Goal: Task Accomplishment & Management: Manage account settings

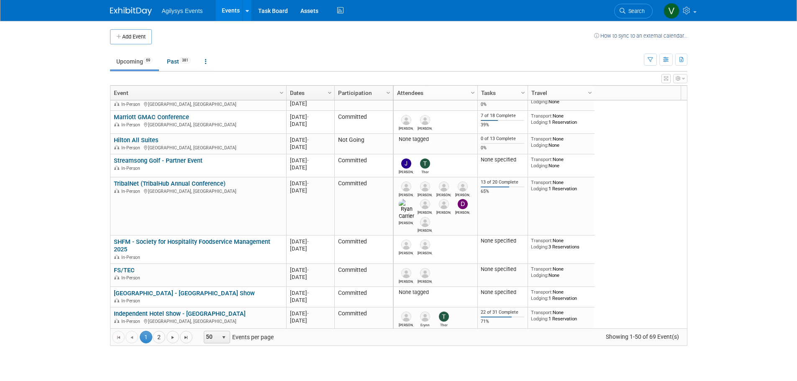
scroll to position [75, 0]
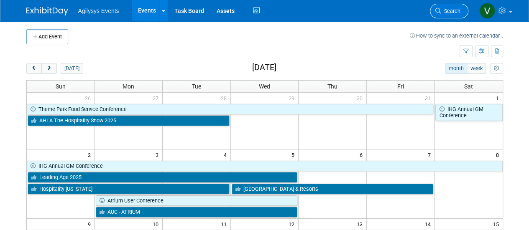
click at [457, 10] on span "Search" at bounding box center [450, 11] width 19 height 6
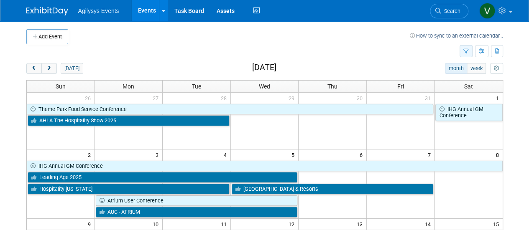
click at [468, 51] on icon "button" at bounding box center [465, 51] width 5 height 5
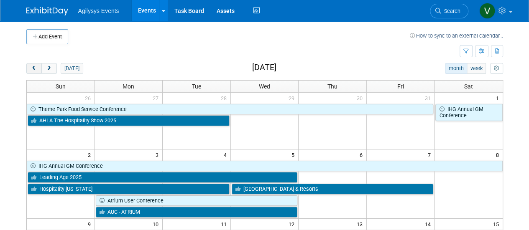
click at [33, 67] on span "prev" at bounding box center [34, 68] width 6 height 5
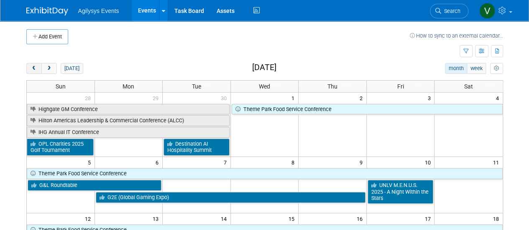
click at [36, 67] on span "prev" at bounding box center [34, 68] width 6 height 5
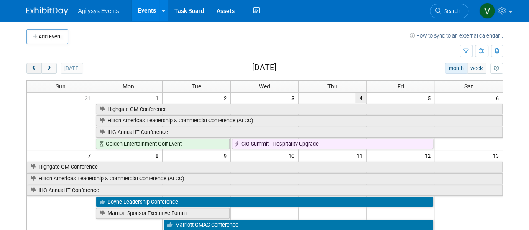
click at [35, 69] on span "prev" at bounding box center [34, 68] width 6 height 5
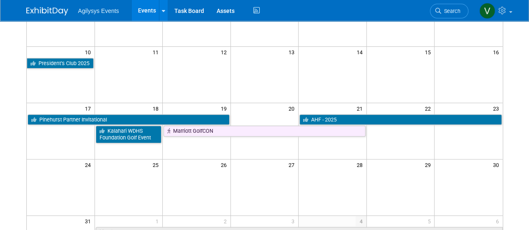
scroll to position [167, 0]
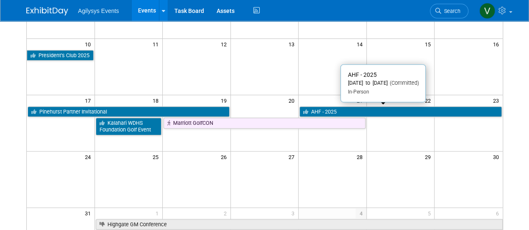
click at [364, 110] on link "AHF - 2025" at bounding box center [400, 112] width 202 height 11
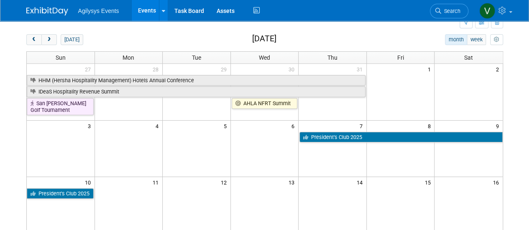
scroll to position [0, 0]
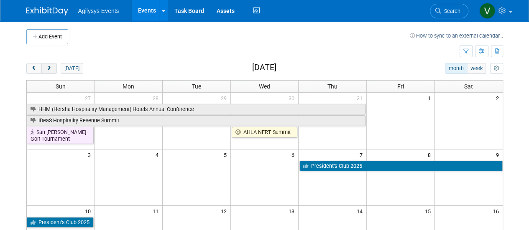
click at [54, 69] on button "next" at bounding box center [48, 68] width 15 height 11
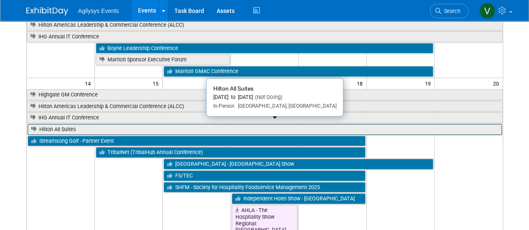
scroll to position [167, 0]
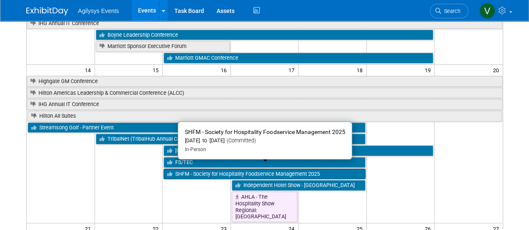
click at [200, 169] on link "SHFM - Society for Hospitality Foodservice Management 2025" at bounding box center [265, 174] width 202 height 11
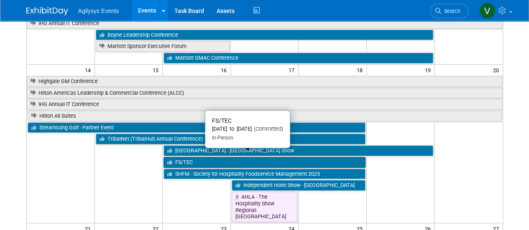
click at [182, 157] on link "FS/TEC" at bounding box center [265, 162] width 202 height 11
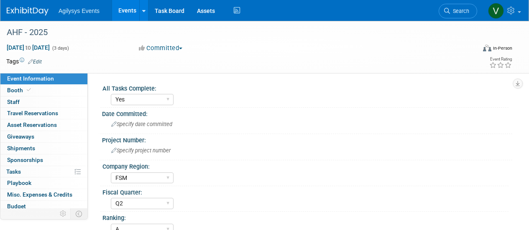
select select "Yes"
select select "FSM"
select select "Q2"
select select "A"
select select "Yes"
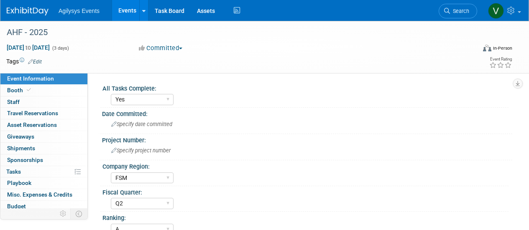
select select "Yes"
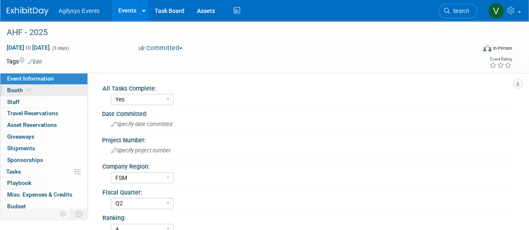
click at [22, 92] on span "Booth" at bounding box center [20, 90] width 26 height 7
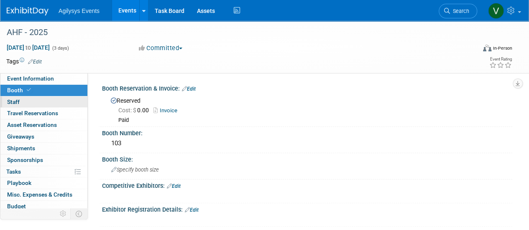
click at [21, 104] on link "0 Staff 0" at bounding box center [43, 102] width 87 height 11
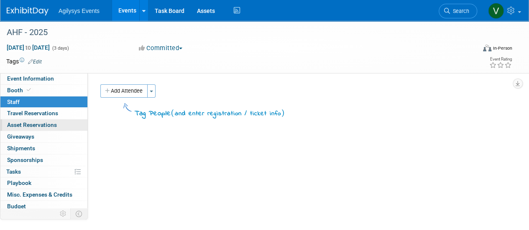
click at [34, 120] on link "0 Asset Reservations 0" at bounding box center [43, 125] width 87 height 11
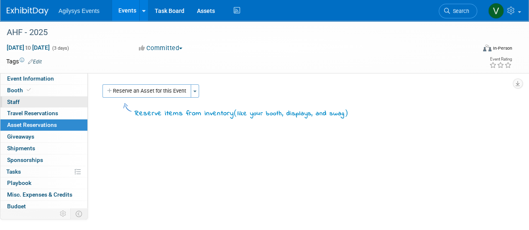
click at [17, 102] on span "Staff 0" at bounding box center [13, 102] width 13 height 7
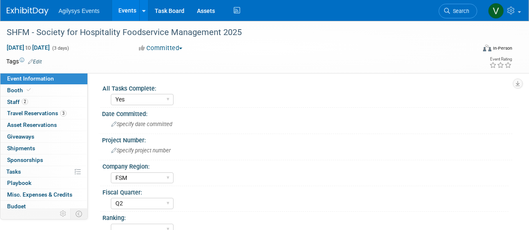
select select "Yes"
select select "FSM"
select select "Q2"
select select "Yes"
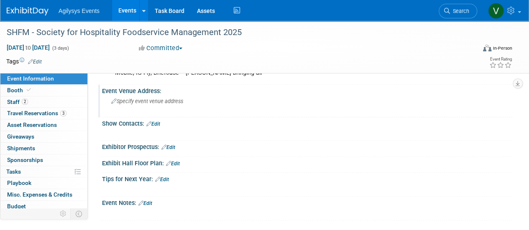
scroll to position [353, 0]
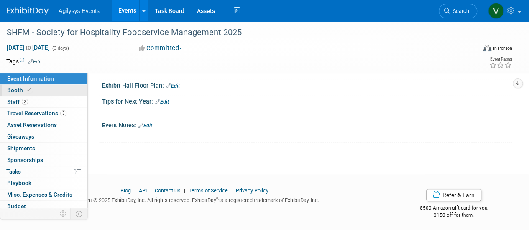
click at [19, 91] on span "Booth" at bounding box center [20, 90] width 26 height 7
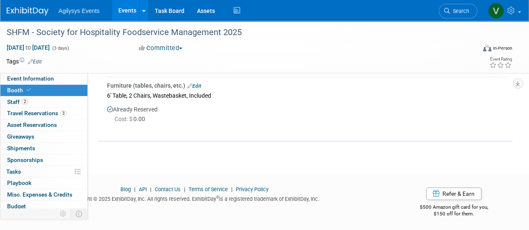
scroll to position [162, 0]
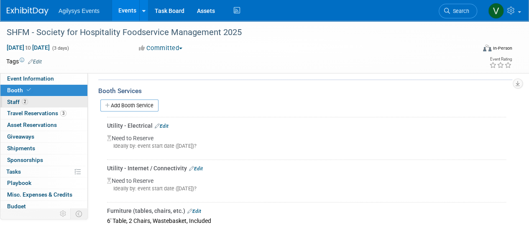
click at [25, 107] on link "2 Staff 2" at bounding box center [43, 102] width 87 height 11
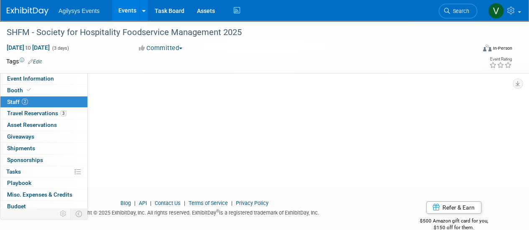
scroll to position [105, 0]
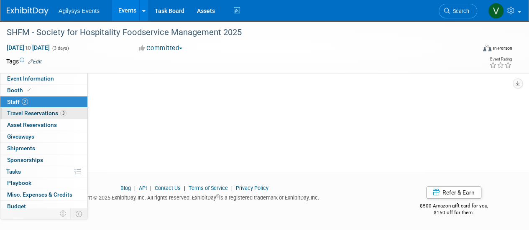
click at [42, 113] on span "Travel Reservations 3" at bounding box center [36, 113] width 59 height 7
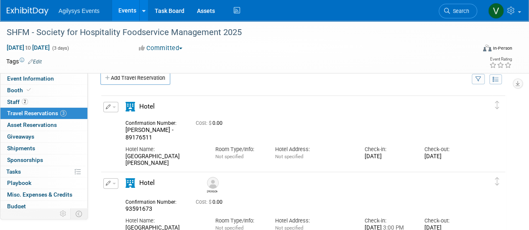
scroll to position [0, 0]
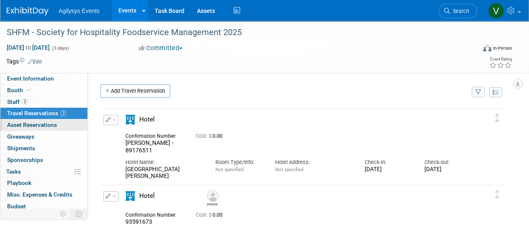
click at [59, 128] on link "0 Asset Reservations 0" at bounding box center [43, 125] width 87 height 11
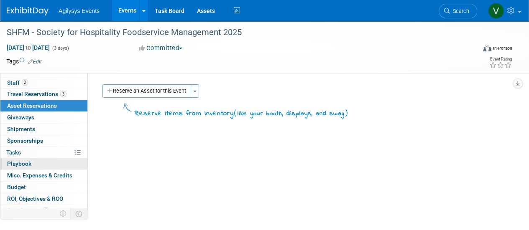
scroll to position [37, 0]
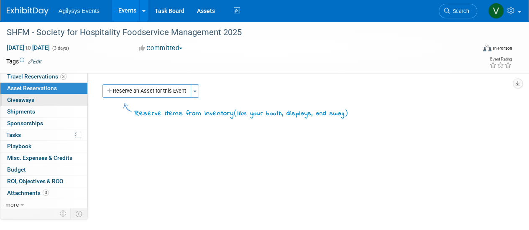
click at [27, 97] on span "Giveaways 0" at bounding box center [20, 100] width 27 height 7
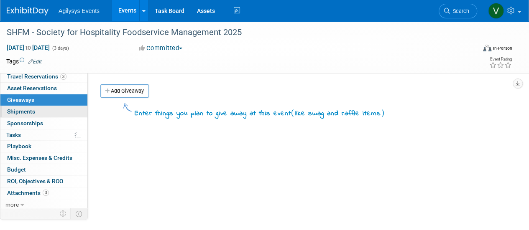
click at [35, 114] on link "0 Shipments 0" at bounding box center [43, 111] width 87 height 11
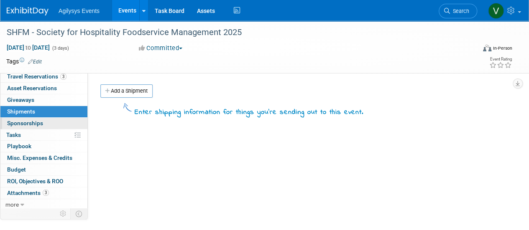
click at [32, 120] on span "Sponsorships 0" at bounding box center [25, 123] width 36 height 7
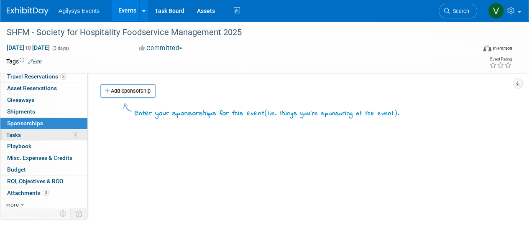
click at [29, 135] on link "0% Tasks 0%" at bounding box center [43, 135] width 87 height 11
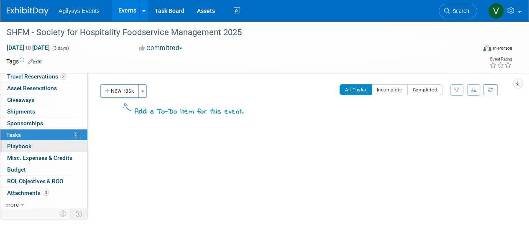
click at [34, 149] on link "0 Playbook 0" at bounding box center [43, 146] width 87 height 11
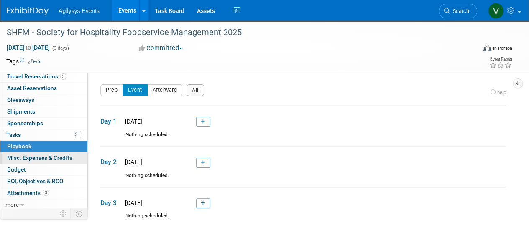
click at [52, 158] on span "Misc. Expenses & Credits 0" at bounding box center [39, 158] width 65 height 7
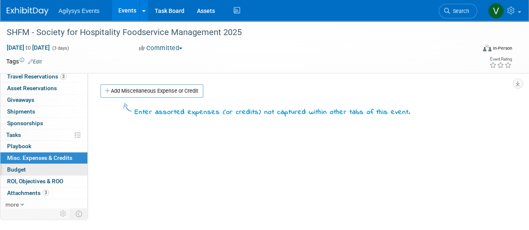
click at [29, 166] on link "Budget" at bounding box center [43, 169] width 87 height 11
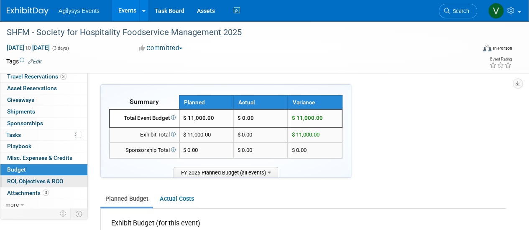
click at [42, 179] on span "ROI, Objectives & ROO 0" at bounding box center [35, 181] width 56 height 7
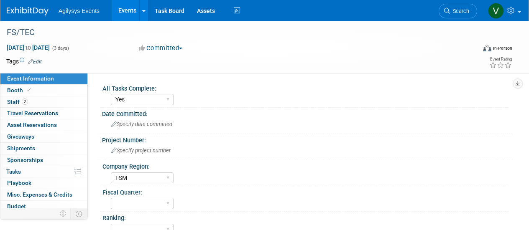
select select "Yes"
select select "FSM"
select select "Yes"
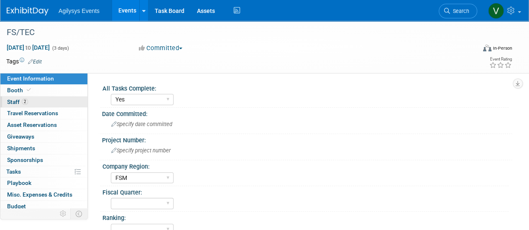
click at [22, 101] on span "2" at bounding box center [25, 102] width 6 height 6
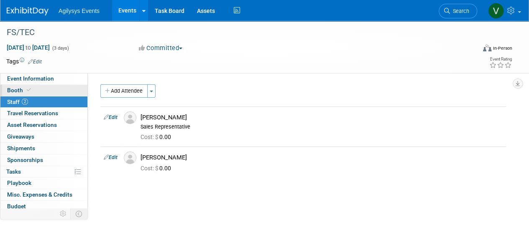
click at [16, 87] on span "Booth" at bounding box center [20, 90] width 26 height 7
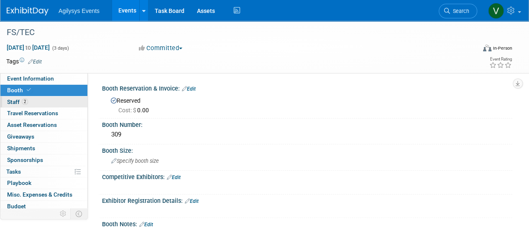
click at [21, 104] on span "Staff 2" at bounding box center [17, 102] width 21 height 7
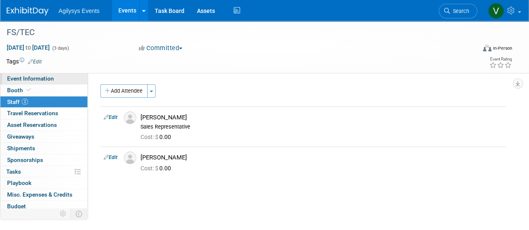
click at [38, 78] on span "Event Information" at bounding box center [30, 78] width 47 height 7
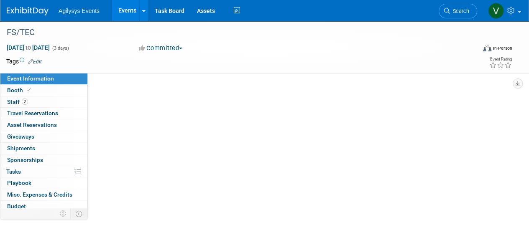
select select "Yes"
select select "FSM"
select select "Yes"
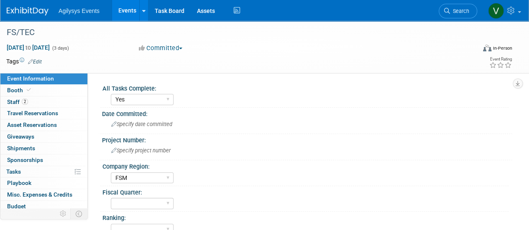
click at [33, 18] on div "Agilysys Events Events Add Event Bulk Upload Events Shareable Event Boards Rece…" at bounding box center [259, 10] width 505 height 21
click at [34, 13] on img at bounding box center [28, 11] width 42 height 8
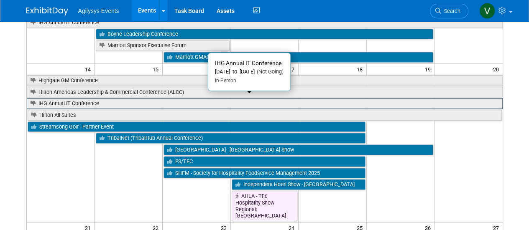
scroll to position [209, 0]
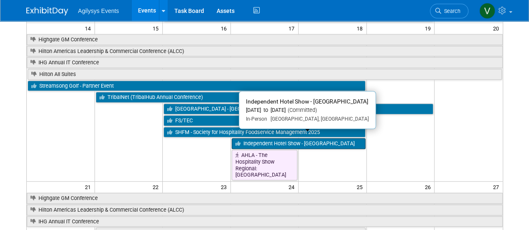
click at [274, 138] on link "Independent Hotel Show - [GEOGRAPHIC_DATA]" at bounding box center [299, 143] width 134 height 11
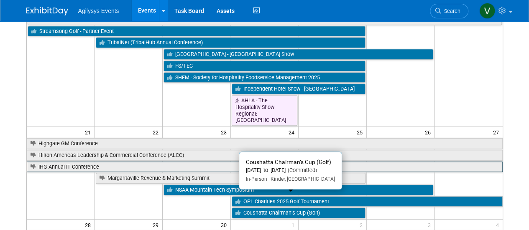
scroll to position [251, 0]
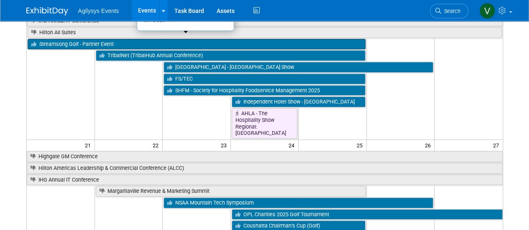
click at [117, 40] on link "Streamsong Golf - Partner Event" at bounding box center [197, 44] width 338 height 11
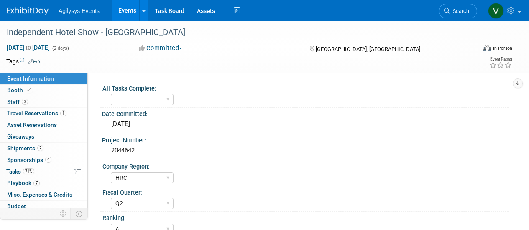
select select "HRC"
select select "Q2"
select select "A"
select select "Yes"
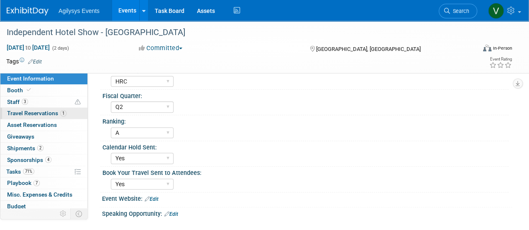
scroll to position [84, 0]
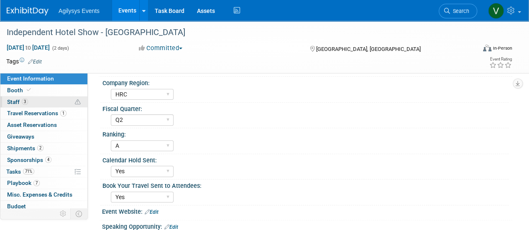
click at [17, 101] on span "Staff 3" at bounding box center [17, 102] width 21 height 7
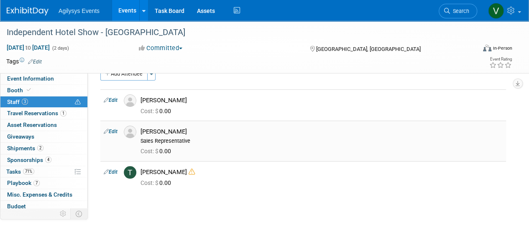
scroll to position [42, 0]
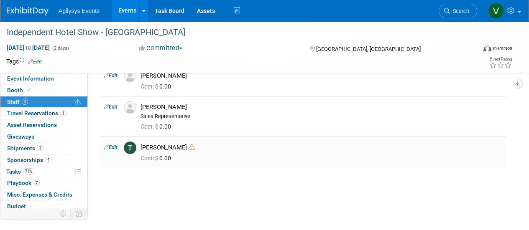
click at [189, 148] on icon at bounding box center [192, 147] width 6 height 6
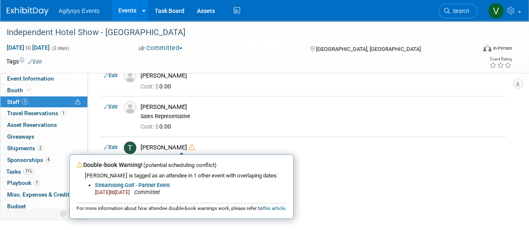
click at [332, 172] on div "Add Attendee Toggle Dropdown Quick -Tag Attendees Apply X (me) select all" at bounding box center [303, 110] width 406 height 134
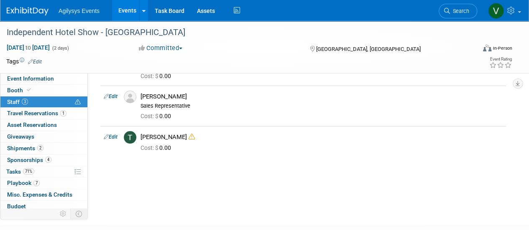
scroll to position [0, 0]
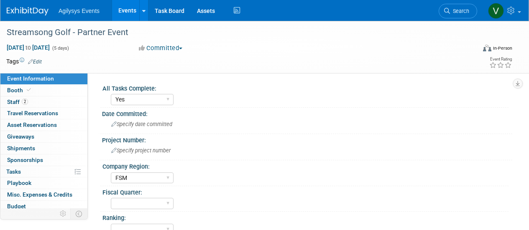
select select "Yes"
select select "FSM"
select select "Yes"
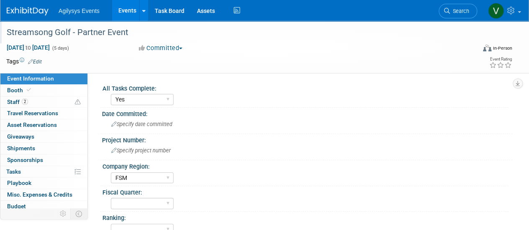
drag, startPoint x: 130, startPoint y: 33, endPoint x: 3, endPoint y: 32, distance: 127.5
click at [3, 32] on div "Streamsong Golf - Partner Event" at bounding box center [237, 32] width 475 height 23
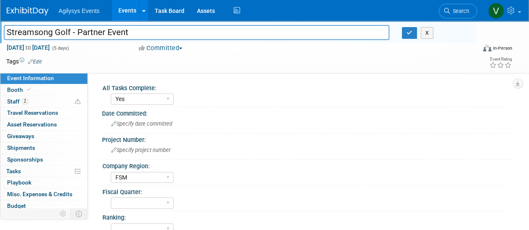
drag, startPoint x: 12, startPoint y: 35, endPoint x: 133, endPoint y: 32, distance: 121.7
click at [133, 32] on input "Streamsong Golf - Partner Event" at bounding box center [197, 32] width 386 height 15
drag, startPoint x: 105, startPoint y: 35, endPoint x: -3, endPoint y: 33, distance: 107.1
click at [0, 33] on html "Agilysys Events Events Add Event Bulk Upload Events Shareable Event Boards Rece…" at bounding box center [264, 115] width 529 height 230
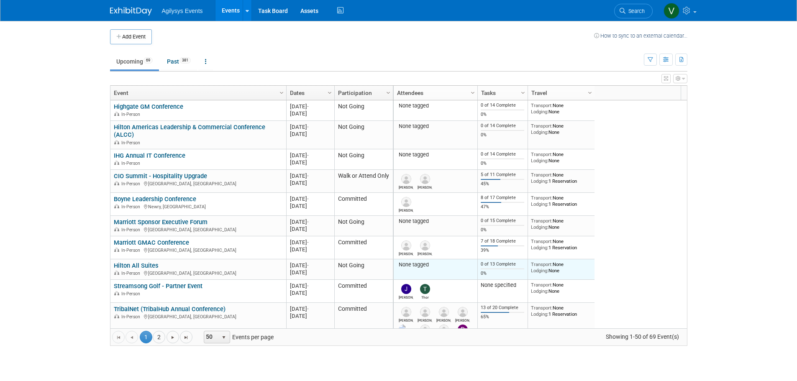
scroll to position [75, 0]
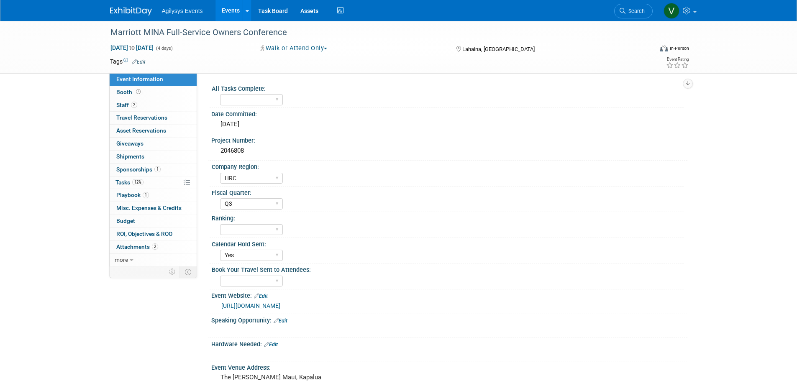
select select "HRC"
select select "Q3"
select select "Yes"
drag, startPoint x: 133, startPoint y: 8, endPoint x: 146, endPoint y: 13, distance: 13.2
click at [133, 8] on img at bounding box center [131, 11] width 42 height 8
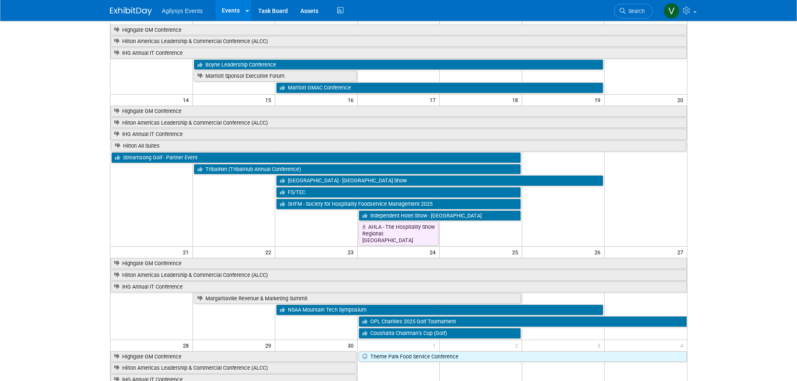
scroll to position [247, 0]
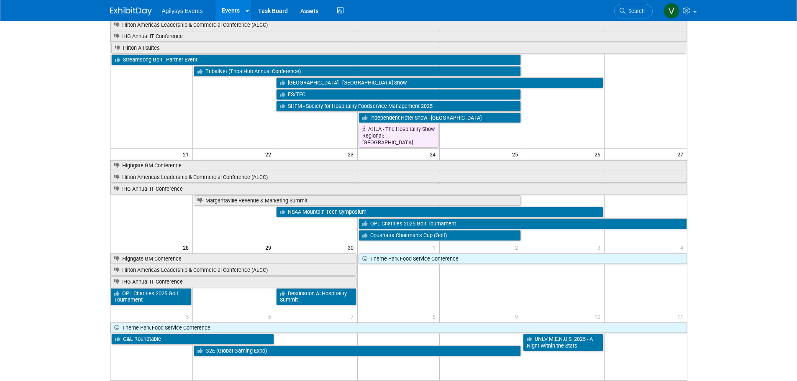
drag, startPoint x: 33, startPoint y: 210, endPoint x: 38, endPoint y: 241, distance: 30.9
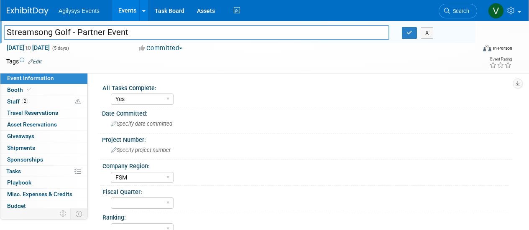
select select "Yes"
select select "FSM"
select select "Yes"
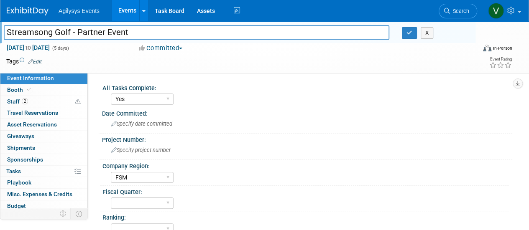
click at [81, 11] on span "Agilysys Events" at bounding box center [79, 11] width 41 height 7
click at [36, 11] on img at bounding box center [28, 11] width 42 height 8
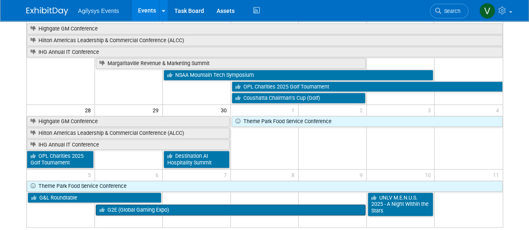
scroll to position [414, 0]
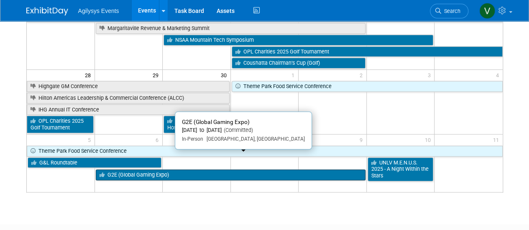
click at [162, 170] on link "G2E (Global Gaming Expo)" at bounding box center [231, 175] width 270 height 11
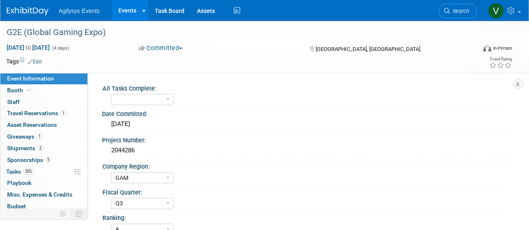
select select "GAM"
select select "Q3"
select select "A"
select select "Yes"
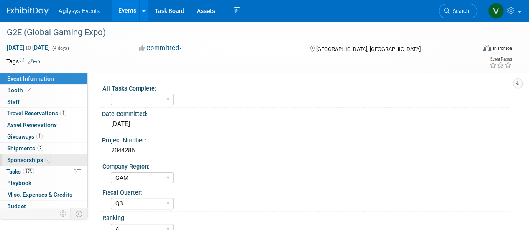
scroll to position [37, 0]
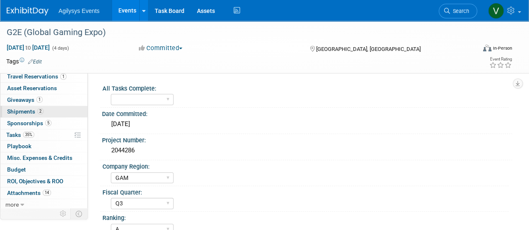
click at [31, 109] on span "Shipments 2" at bounding box center [25, 111] width 36 height 7
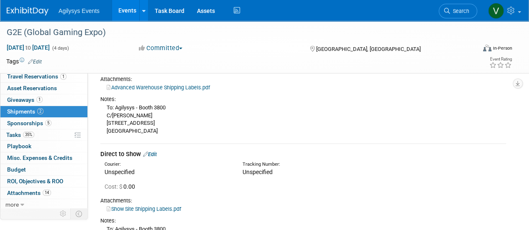
scroll to position [84, 0]
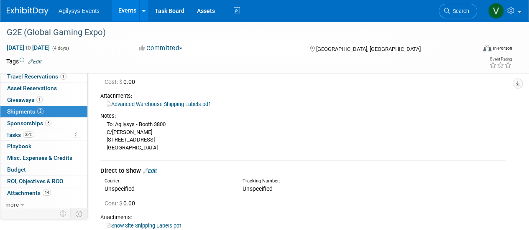
click at [178, 104] on link "Advanced Warehouse Shipping Labels.pdf" at bounding box center [158, 104] width 103 height 6
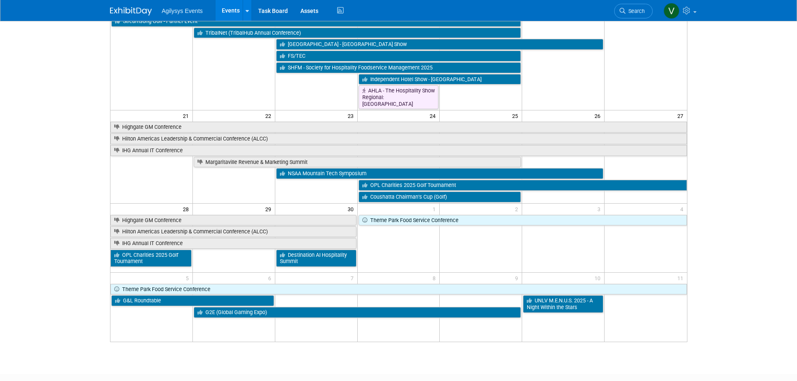
scroll to position [330, 0]
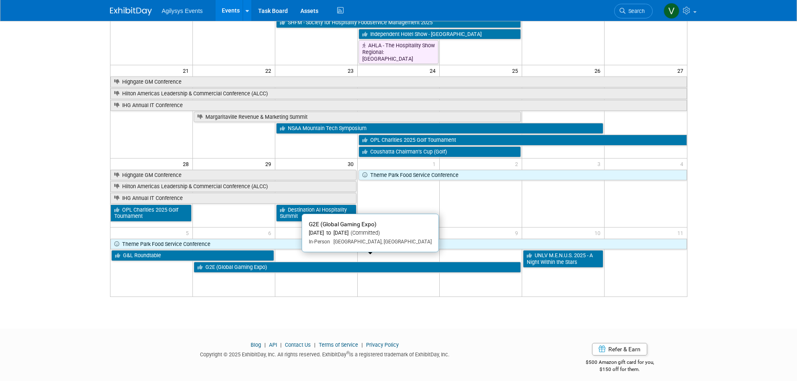
click at [295, 263] on link "G2E (Global Gaming Expo)" at bounding box center [357, 267] width 327 height 11
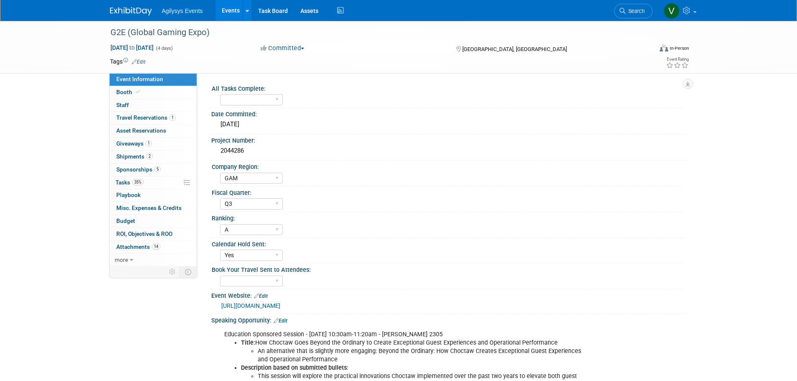
select select "GAM"
select select "Q3"
select select "A"
select select "Yes"
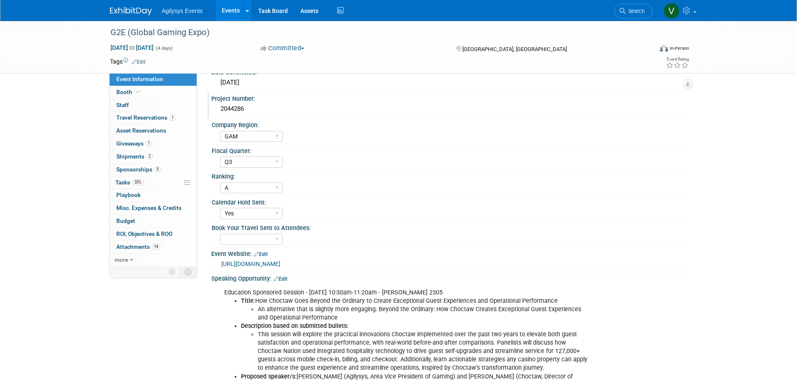
drag, startPoint x: 245, startPoint y: 109, endPoint x: 209, endPoint y: 109, distance: 36.0
click at [207, 109] on div "Project Number: 2044286" at bounding box center [447, 105] width 480 height 26
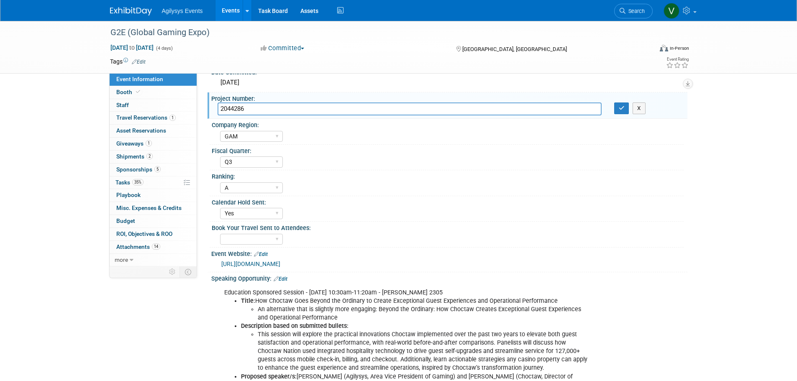
drag, startPoint x: 249, startPoint y: 109, endPoint x: 219, endPoint y: 109, distance: 30.5
click at [219, 109] on input "2044286" at bounding box center [409, 108] width 384 height 13
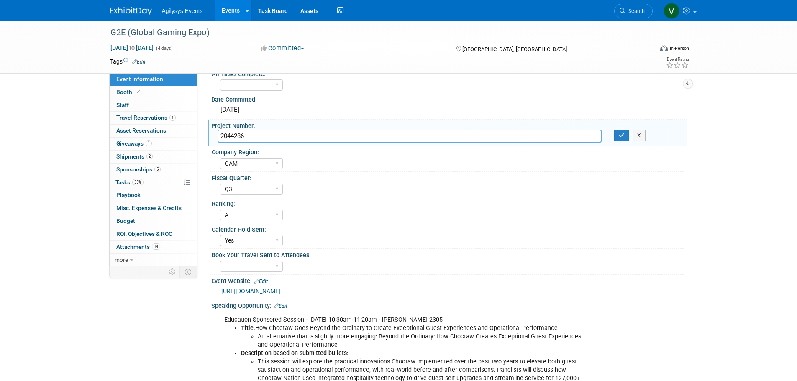
scroll to position [0, 0]
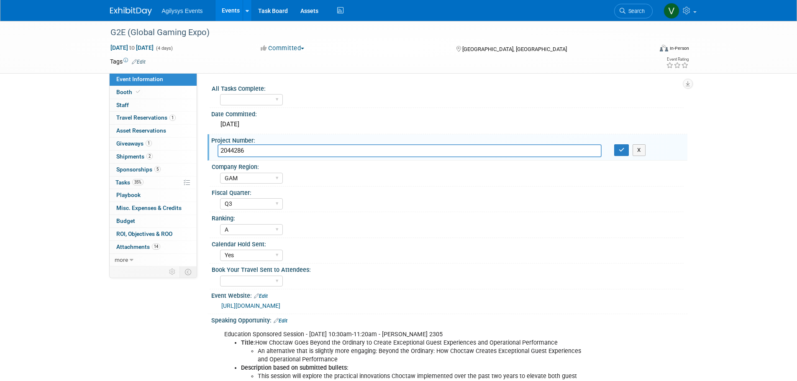
click at [73, 177] on div "G2E (Global Gaming Expo) Oct 6, 2025 to Oct 9, 2025 (4 days) Oct 6, 2025 to Oct…" at bounding box center [398, 347] width 797 height 652
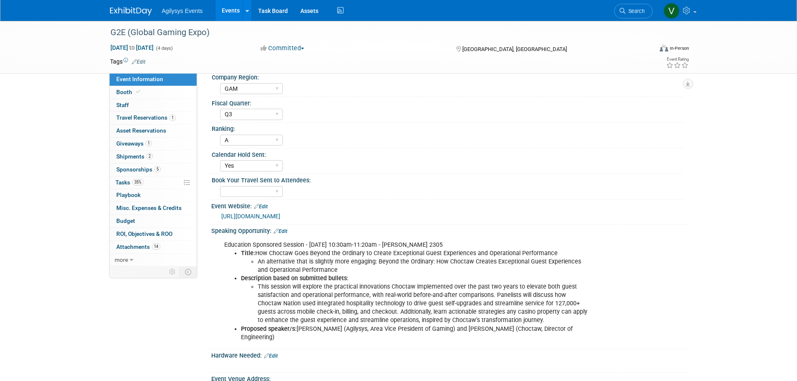
scroll to position [167, 0]
